Goal: Task Accomplishment & Management: Use online tool/utility

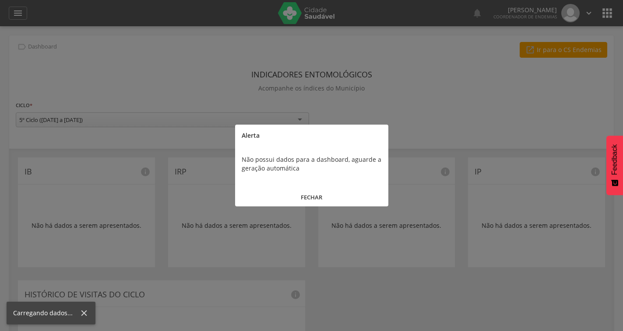
click at [315, 192] on button "FECHAR" at bounding box center [311, 197] width 153 height 19
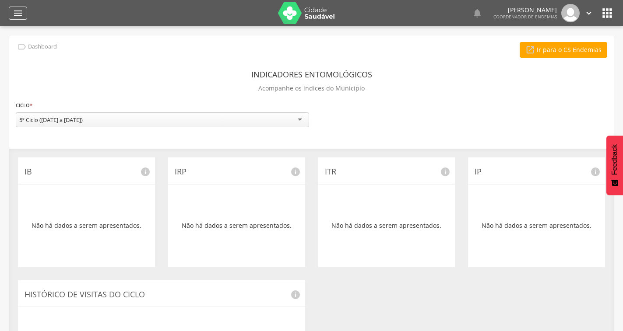
click at [16, 11] on icon "" at bounding box center [18, 13] width 10 height 10
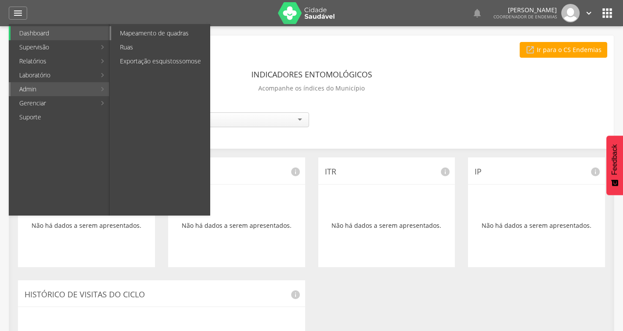
click at [150, 34] on link "Mapeamento de quadras" at bounding box center [160, 33] width 98 height 14
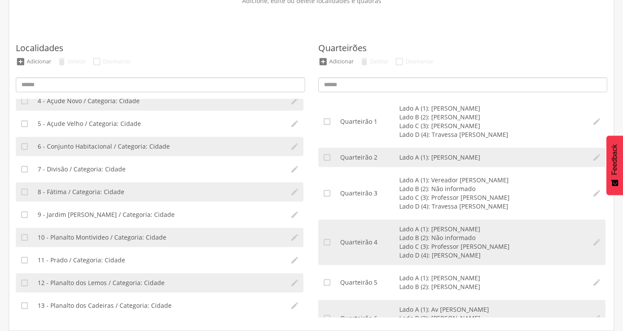
scroll to position [131, 0]
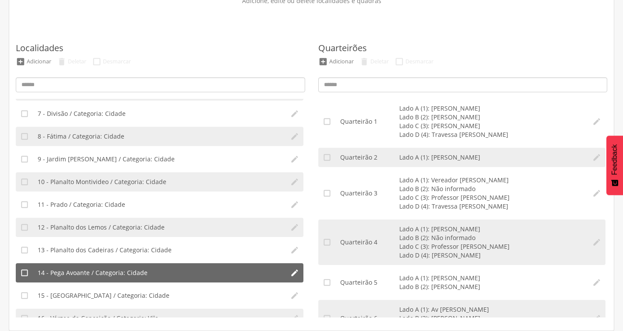
click at [130, 271] on span "14 - Pega Avoante / Categoria: Cidade" at bounding box center [93, 273] width 110 height 9
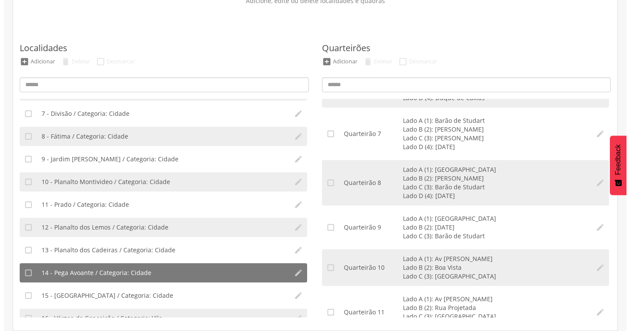
scroll to position [262, 0]
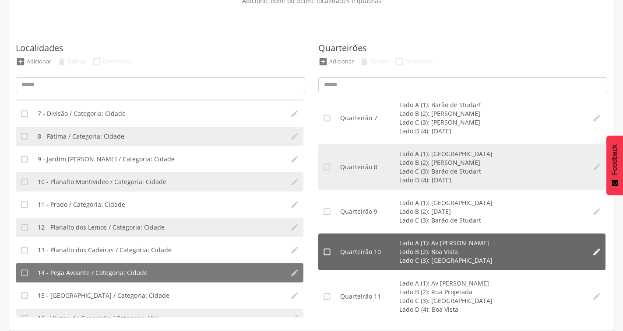
click at [592, 252] on icon "" at bounding box center [596, 252] width 9 height 9
type input "**"
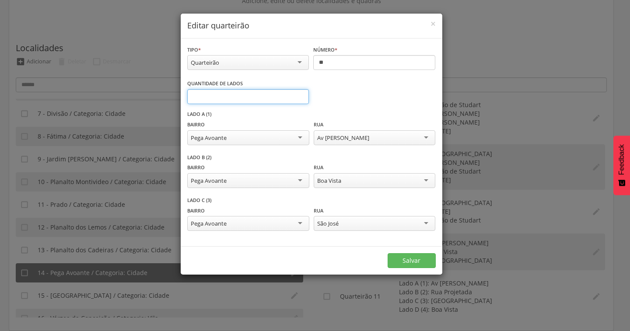
type input "*"
click at [300, 96] on input "*" at bounding box center [248, 96] width 122 height 15
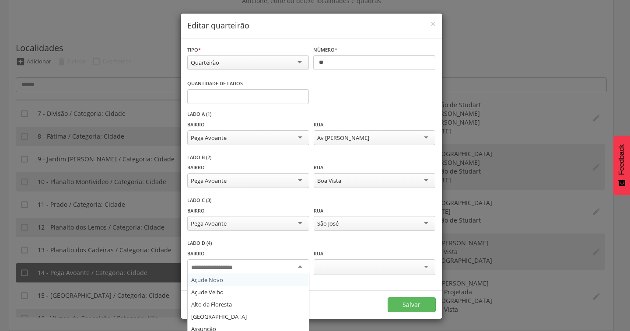
click at [296, 269] on div at bounding box center [248, 267] width 122 height 16
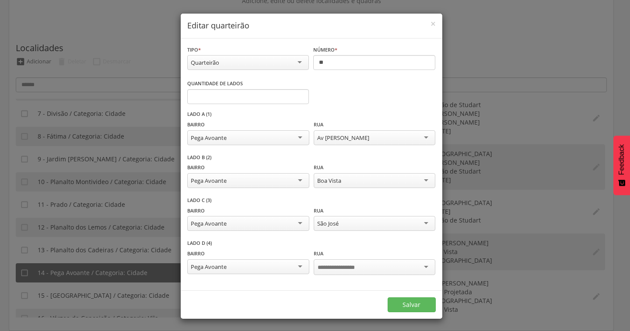
click at [420, 263] on div at bounding box center [375, 267] width 122 height 16
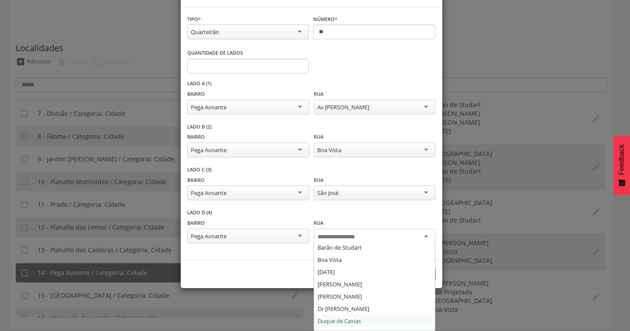
scroll to position [0, 0]
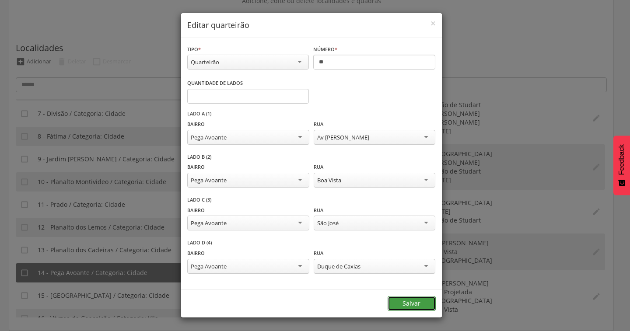
click at [394, 303] on button "Salvar" at bounding box center [412, 303] width 48 height 15
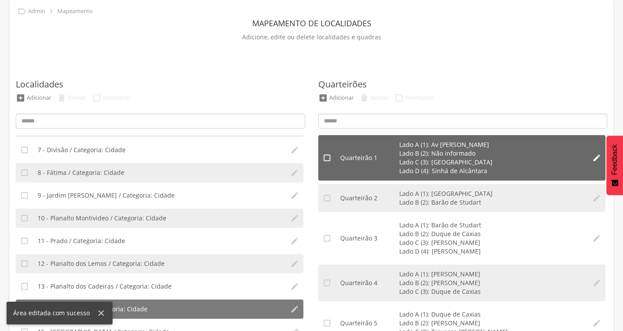
scroll to position [0, 0]
